Goal: Use online tool/utility

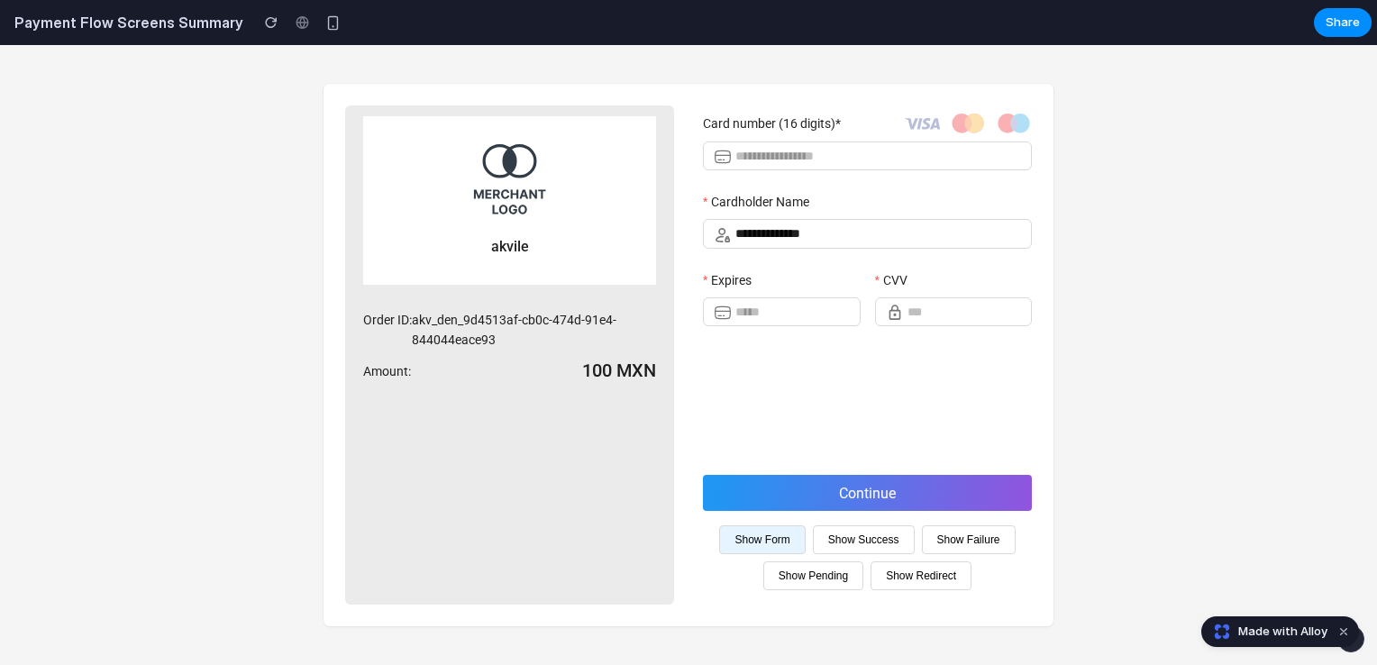
click at [845, 543] on button "Show Success" at bounding box center [864, 539] width 102 height 29
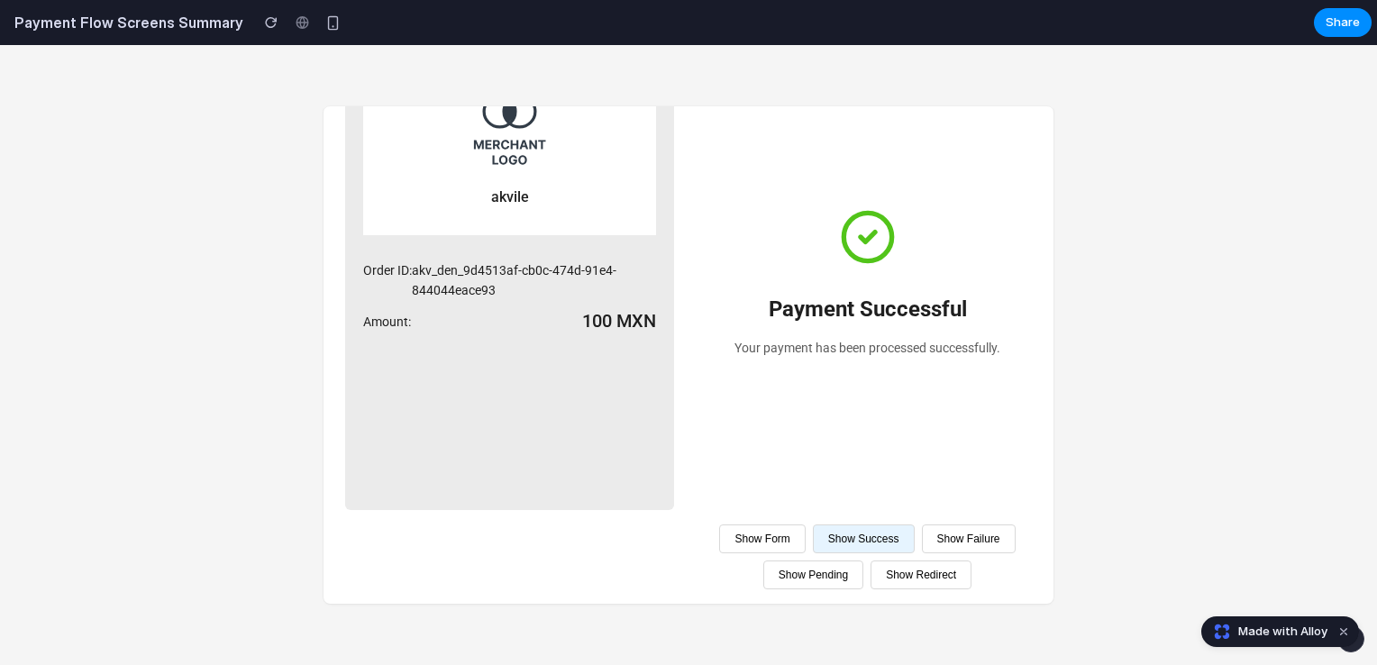
scroll to position [105, 0]
click at [922, 553] on button "Show Failure" at bounding box center [969, 538] width 94 height 29
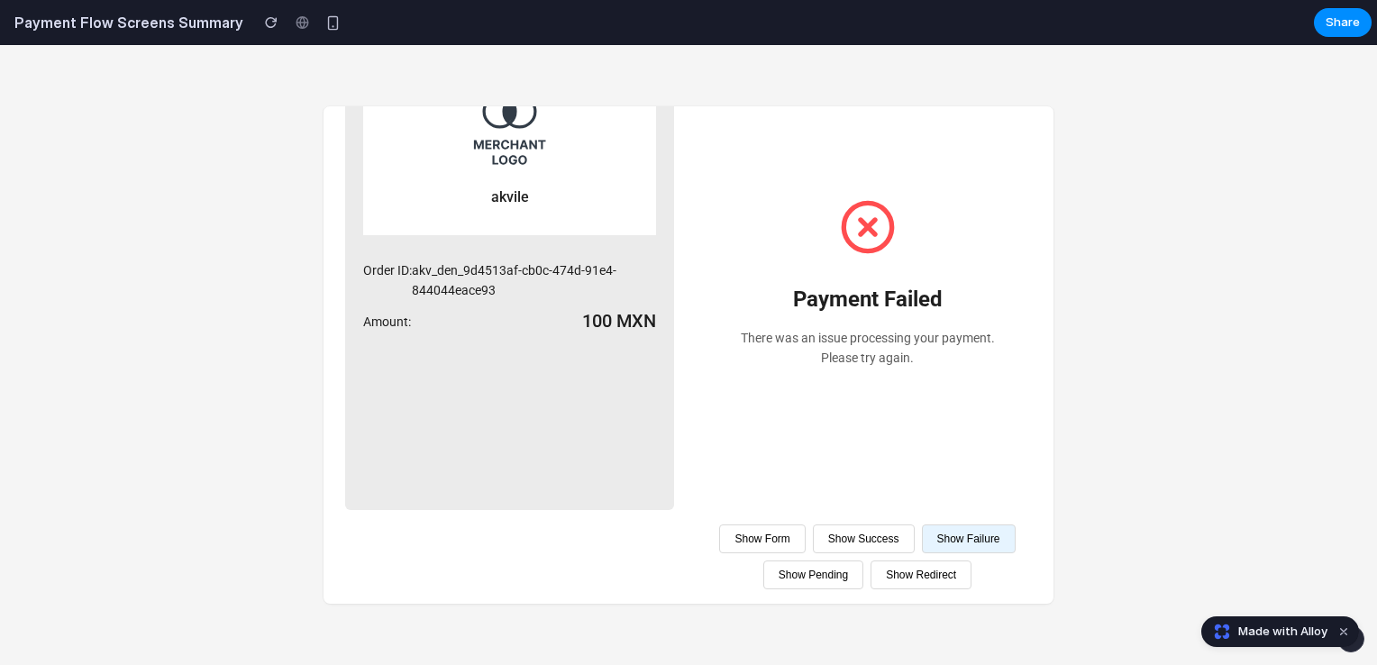
click at [863, 560] on button "Show Pending" at bounding box center [813, 574] width 100 height 29
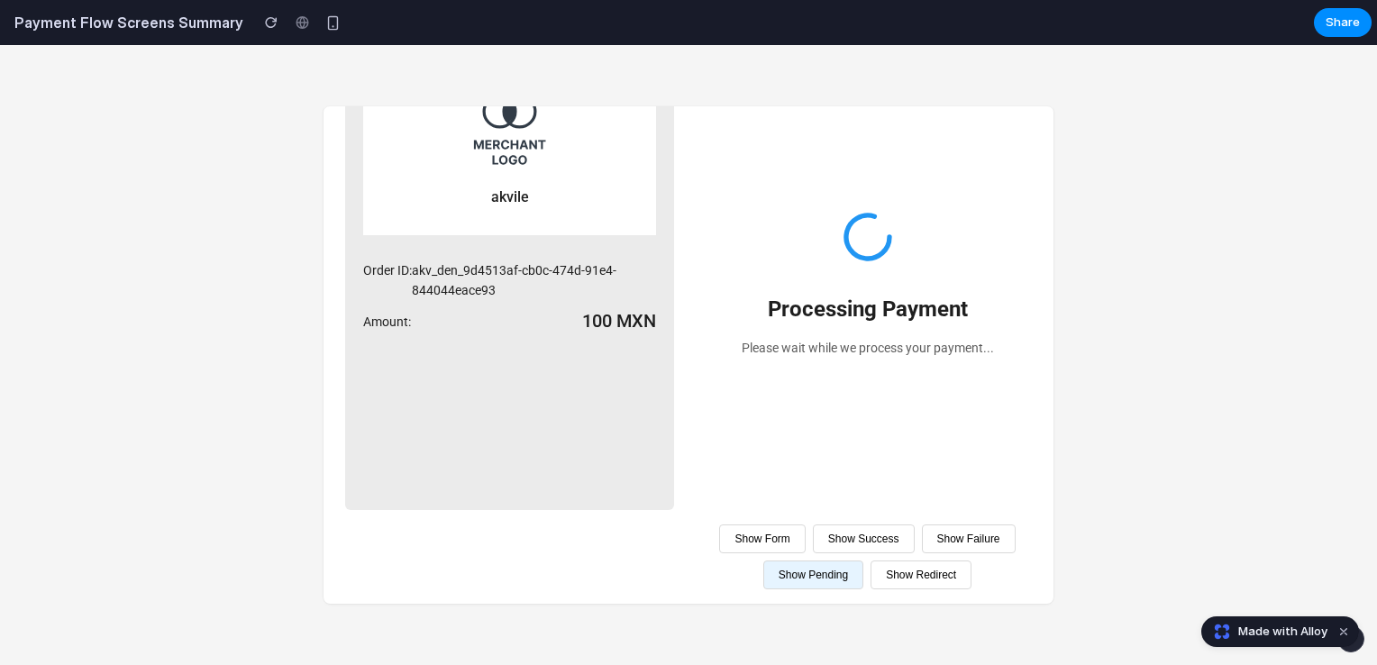
click at [870, 589] on button "Show Redirect" at bounding box center [920, 574] width 101 height 29
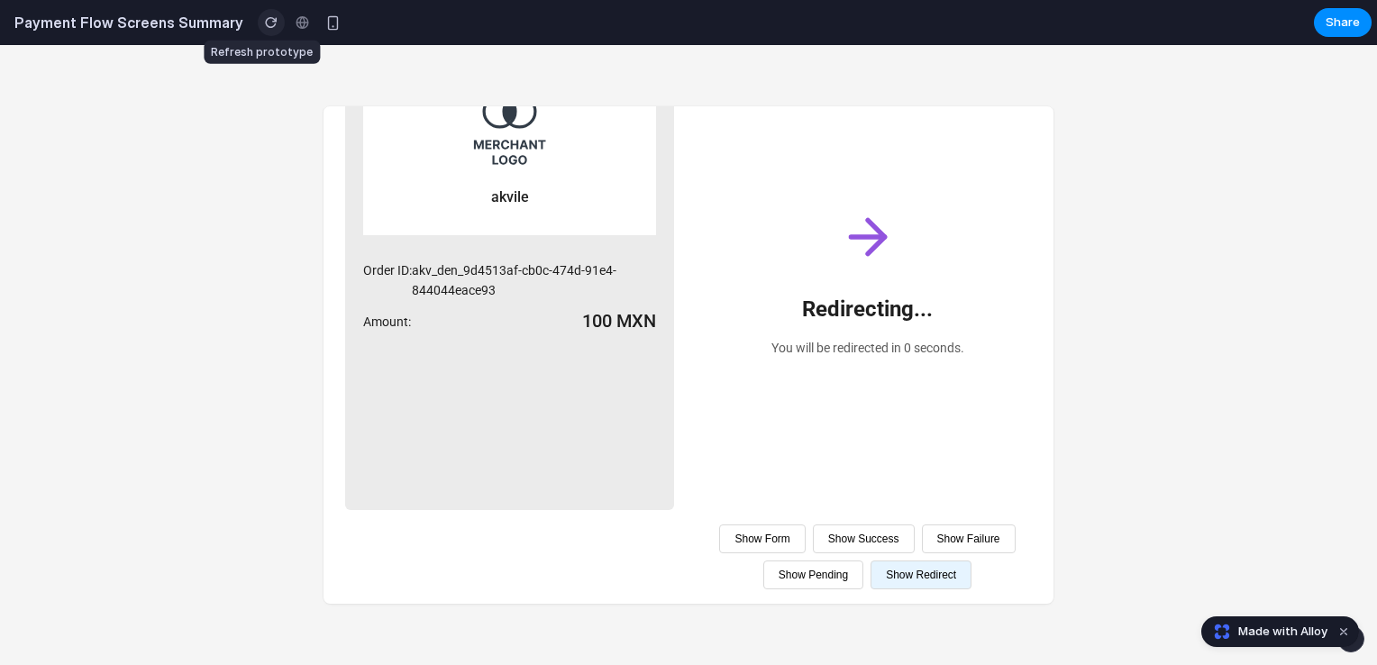
click at [265, 22] on div "button" at bounding box center [271, 22] width 13 height 13
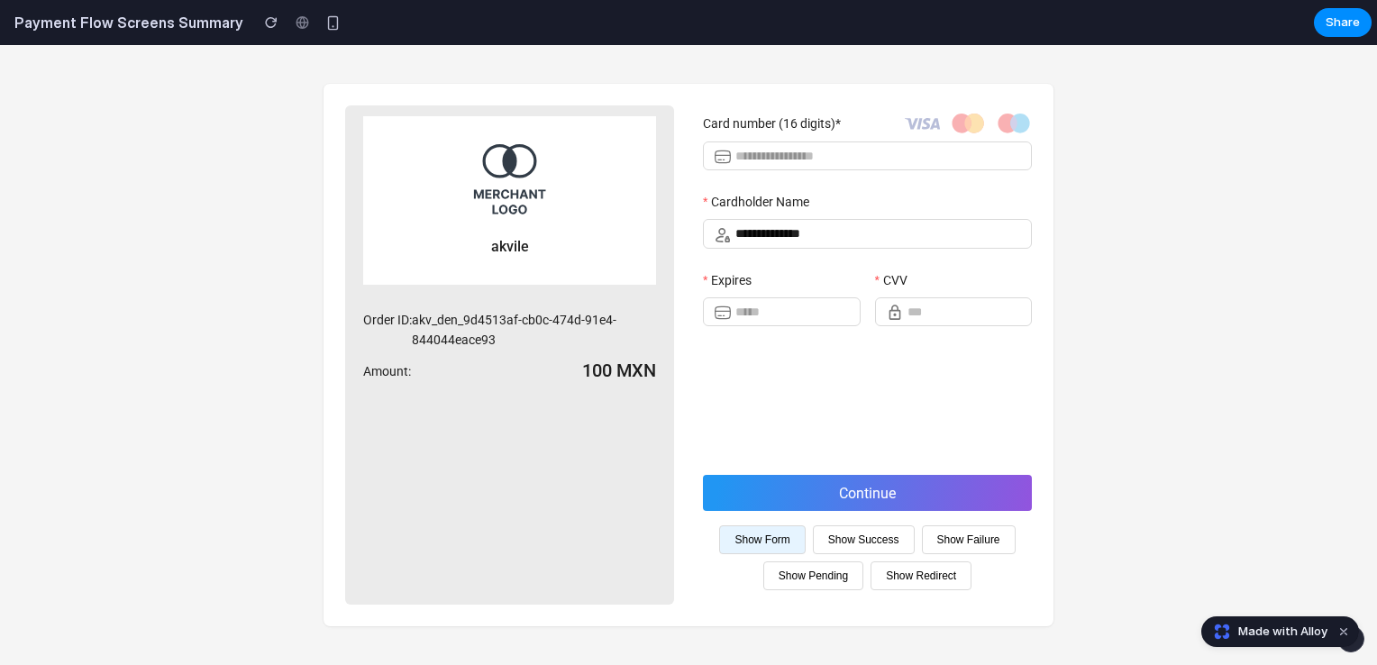
scroll to position [0, 0]
